Goal: Transaction & Acquisition: Purchase product/service

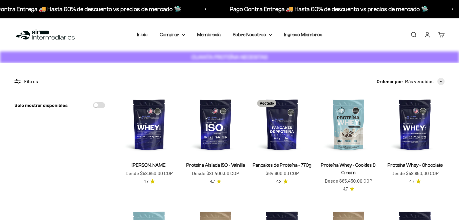
click at [427, 34] on link "Iniciar sesión" at bounding box center [427, 34] width 7 height 7
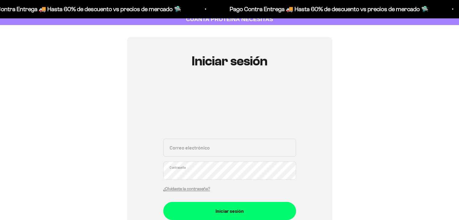
scroll to position [121, 0]
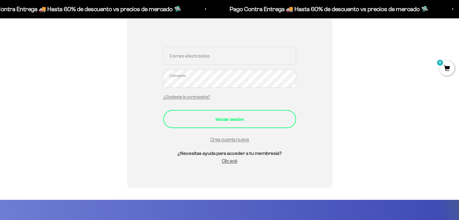
type input "luism.ladino@gmail.com"
click at [249, 117] on div "Iniciar sesión" at bounding box center [229, 119] width 109 height 8
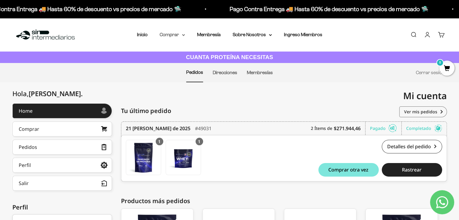
click at [173, 36] on summary "Comprar" at bounding box center [172, 35] width 25 height 8
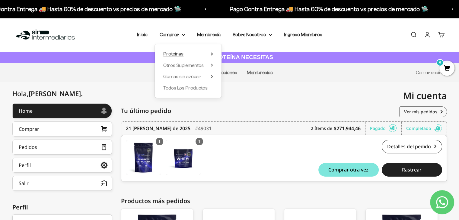
click at [176, 51] on span "Proteínas" at bounding box center [173, 53] width 20 height 5
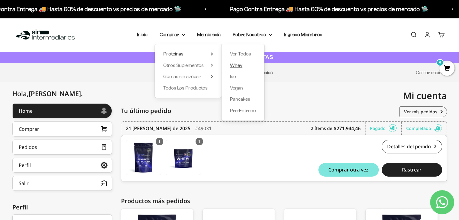
click at [239, 66] on span "Whey" at bounding box center [236, 65] width 12 height 5
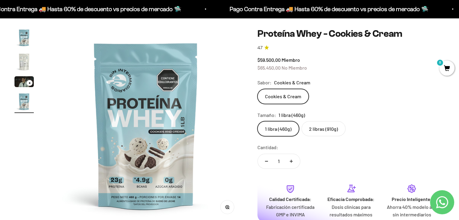
scroll to position [60, 0]
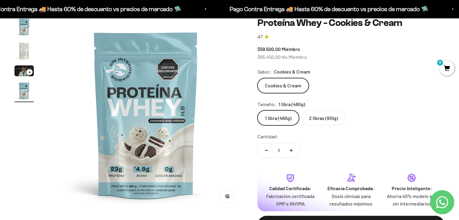
click at [328, 120] on label "2 libras (910g)" at bounding box center [324, 118] width 44 height 15
click at [258, 111] on input "2 libras (910g)" at bounding box center [257, 110] width 0 height 0
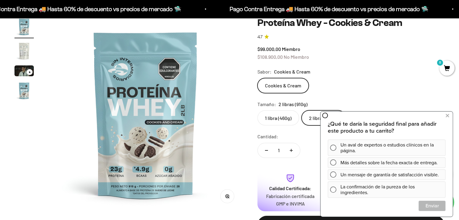
click at [390, 70] on div "Sabor: Cookies & Cream" at bounding box center [351, 72] width 187 height 8
click at [447, 117] on icon at bounding box center [447, 116] width 3 height 8
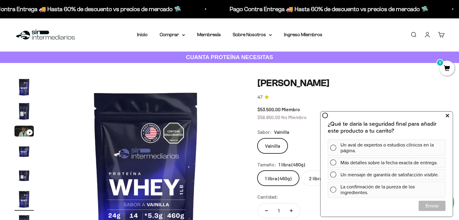
click at [449, 114] on button at bounding box center [447, 116] width 11 height 10
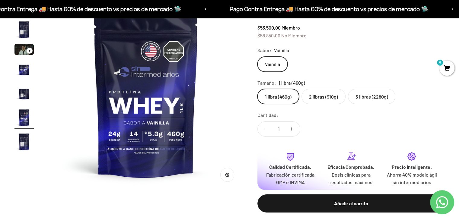
scroll to position [91, 0]
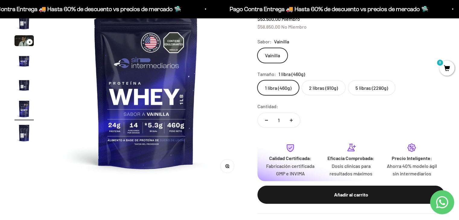
click at [358, 88] on label "5 libras (2280g)" at bounding box center [371, 87] width 47 height 15
click at [258, 80] on input "5 libras (2280g)" at bounding box center [257, 80] width 0 height 0
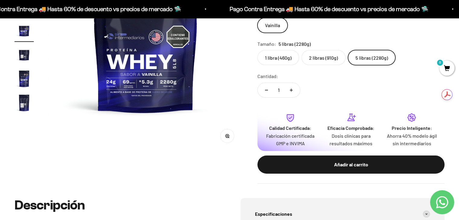
click at [317, 161] on div "Añadir al carrito" at bounding box center [351, 165] width 163 height 8
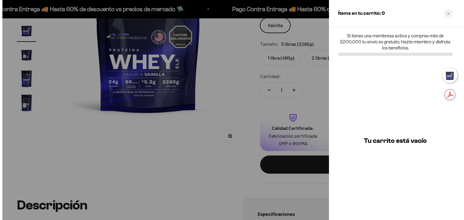
scroll to position [0, 614]
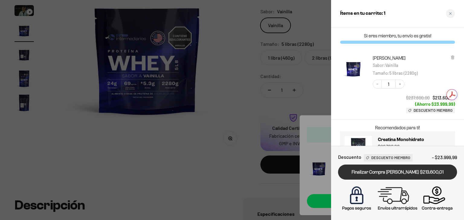
click at [393, 170] on link "Finalizar Compra [PERSON_NAME] $213.600,01" at bounding box center [397, 172] width 119 height 15
